Goal: Obtain resource: Download file/media

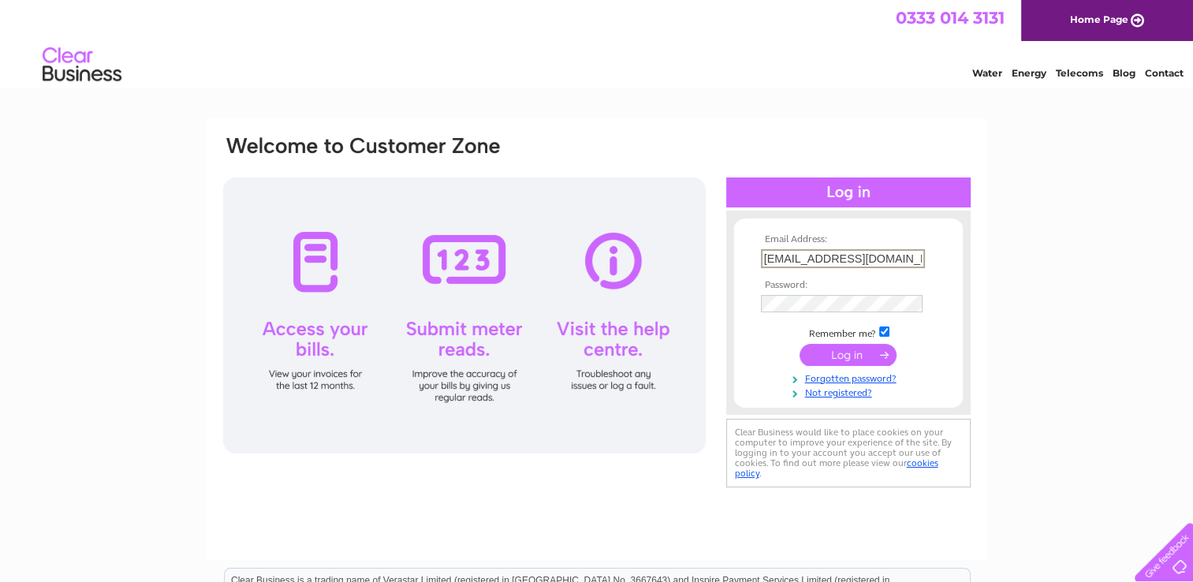
click at [837, 352] on input "submit" at bounding box center [848, 355] width 97 height 22
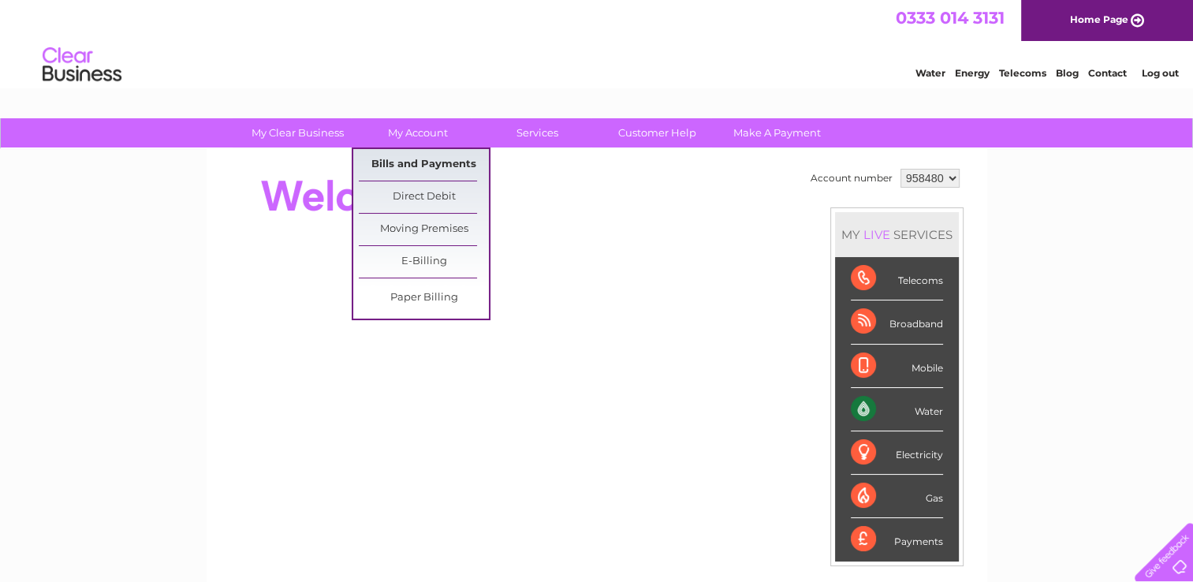
click at [432, 166] on link "Bills and Payments" at bounding box center [424, 165] width 130 height 32
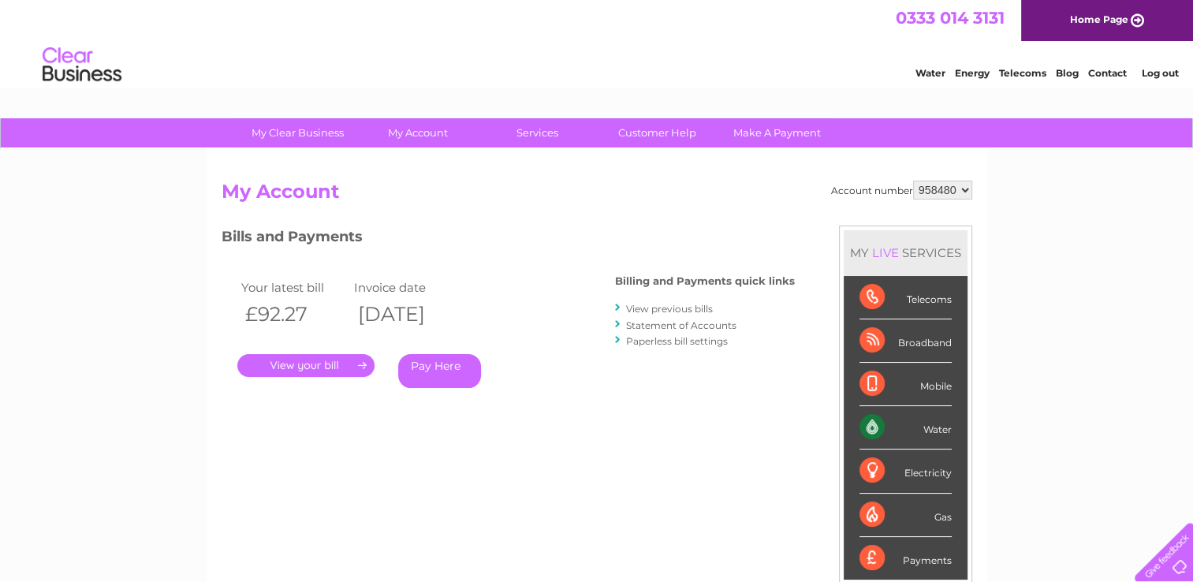
click at [693, 312] on link "View previous bills" at bounding box center [669, 309] width 87 height 12
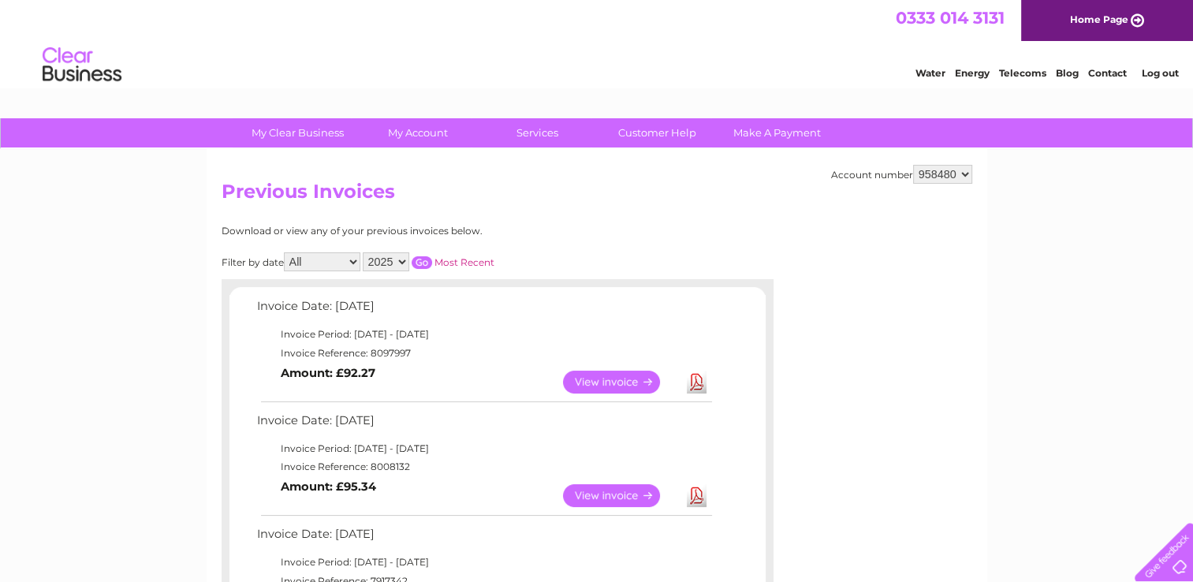
click at [699, 383] on link "Download" at bounding box center [697, 382] width 20 height 23
